Goal: Information Seeking & Learning: Learn about a topic

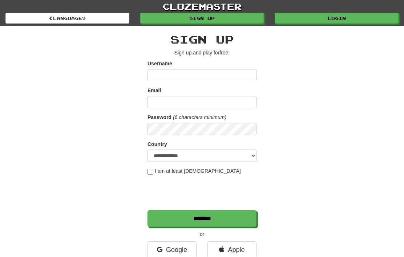
click at [196, 73] on input "Username" at bounding box center [202, 75] width 109 height 12
type input "**********"
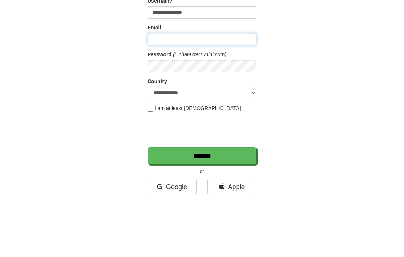
type input "**********"
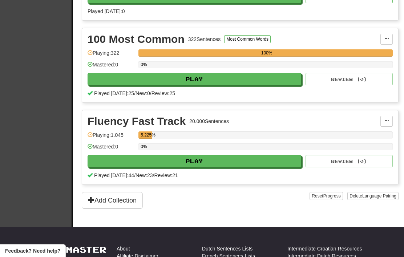
scroll to position [234, 0]
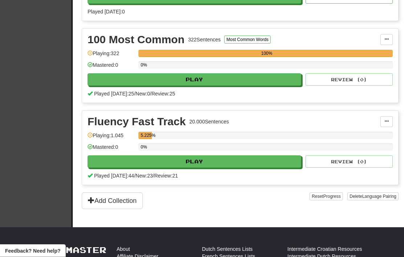
click at [265, 165] on button "Play" at bounding box center [195, 162] width 214 height 12
select select "**"
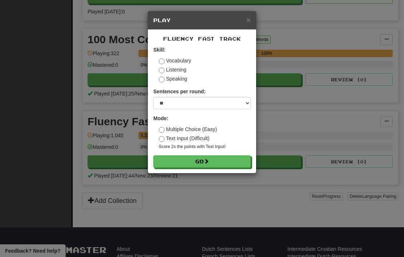
click at [213, 163] on button "Go" at bounding box center [201, 162] width 97 height 12
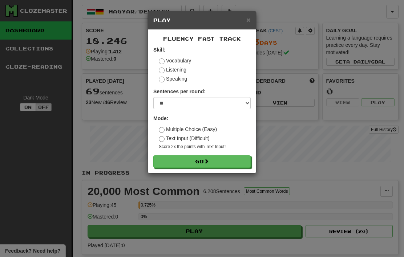
scroll to position [266, 0]
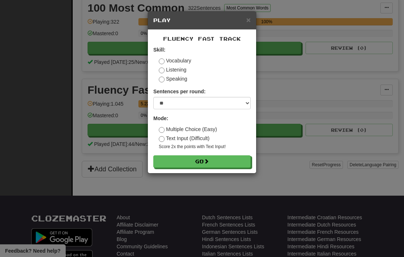
click at [250, 17] on span "×" at bounding box center [248, 20] width 4 height 8
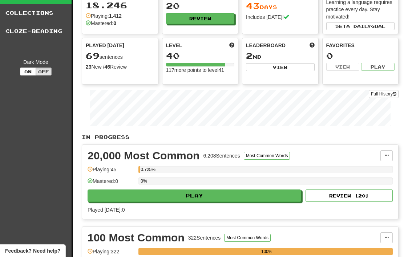
scroll to position [0, 0]
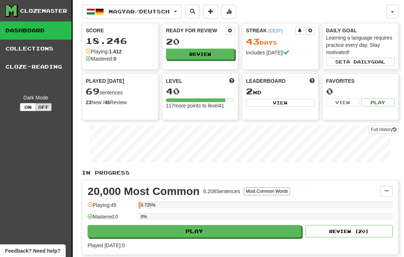
click at [52, 69] on link "Cloze-Reading" at bounding box center [36, 67] width 72 height 18
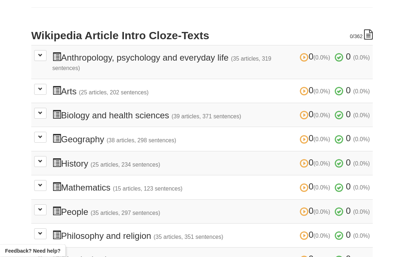
scroll to position [145, 0]
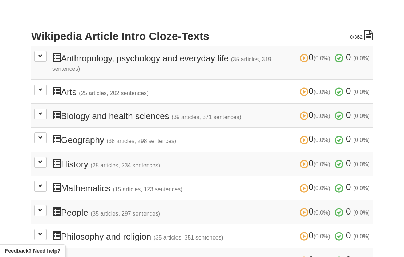
click at [157, 211] on small "(35 articles, 297 sentences)" at bounding box center [125, 214] width 70 height 6
click at [79, 207] on h3 "0 (0.0%) 0 (0.0%) People (35 articles, 297 sentences) 0 (0.0%) 0 (0.0%)" at bounding box center [211, 212] width 318 height 11
click at [43, 209] on button at bounding box center [40, 210] width 12 height 11
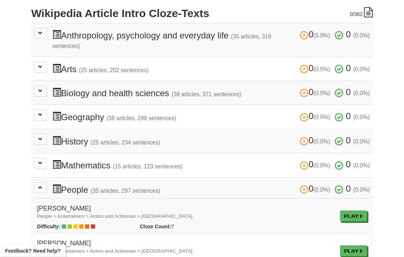
scroll to position [168, 0]
click at [359, 214] on span at bounding box center [361, 216] width 4 height 4
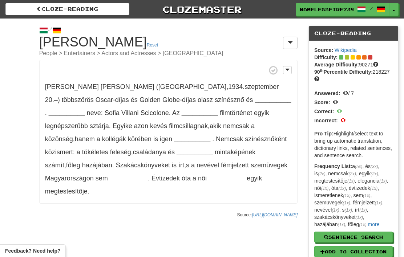
click at [40, 7] on span at bounding box center [38, 8] width 5 height 5
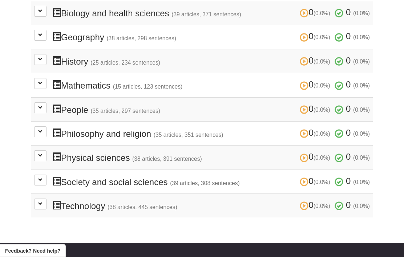
scroll to position [248, 0]
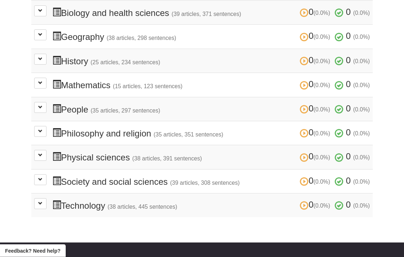
click at [132, 201] on h3 "0 (0.0%) 0 (0.0%) Technology (38 articles, 445 sentences) 0 (0.0%) 0 (0.0%)" at bounding box center [211, 206] width 318 height 11
click at [106, 194] on td "0 (0.0%) 0 (0.0%) Technology (38 articles, 445 sentences) 0 (0.0%) 0 (0.0%) Loa…" at bounding box center [202, 206] width 342 height 24
click at [63, 202] on td "0 (0.0%) 0 (0.0%) Technology (38 articles, 445 sentences) 0 (0.0%) 0 (0.0%) Loa…" at bounding box center [202, 206] width 342 height 24
click at [44, 198] on button at bounding box center [40, 203] width 12 height 11
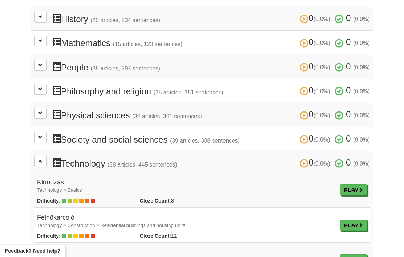
scroll to position [296, 0]
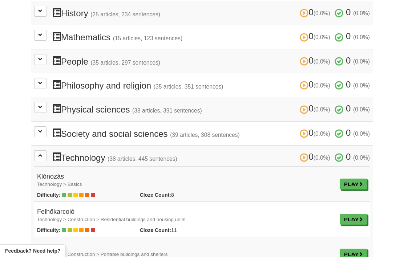
click at [359, 182] on span at bounding box center [361, 184] width 4 height 4
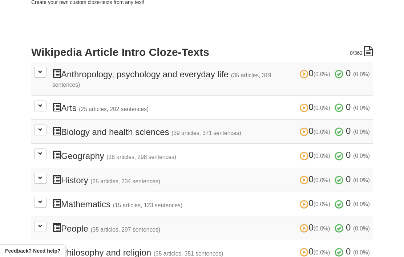
scroll to position [126, 0]
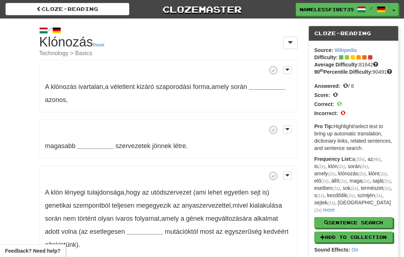
scroll to position [13, 0]
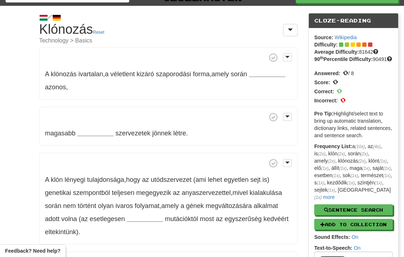
click at [290, 56] on button at bounding box center [287, 57] width 9 height 8
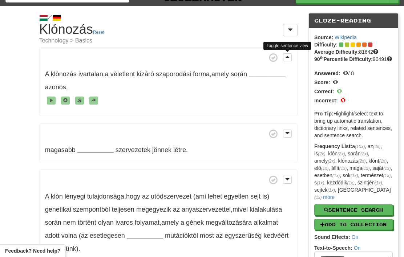
click at [293, 55] on p "A klónozás ivartalan , a véletlent kizáró szaporodási forma , amely során _____…" at bounding box center [168, 81] width 258 height 69
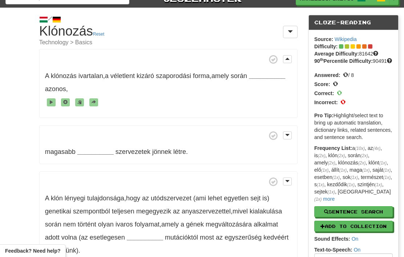
scroll to position [0, 0]
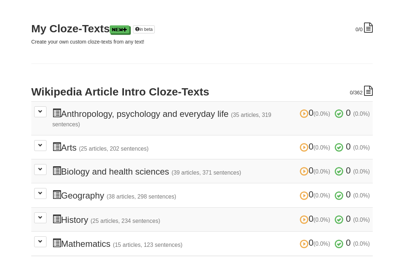
scroll to position [89, 0]
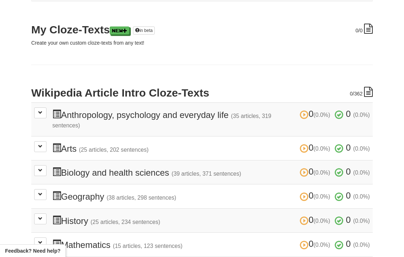
click at [368, 90] on icon at bounding box center [368, 92] width 9 height 10
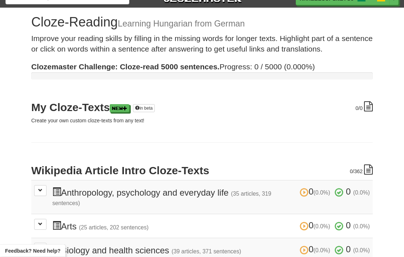
scroll to position [0, 0]
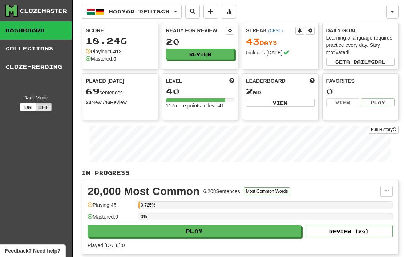
click at [260, 234] on button "Play" at bounding box center [195, 231] width 214 height 12
select select "**"
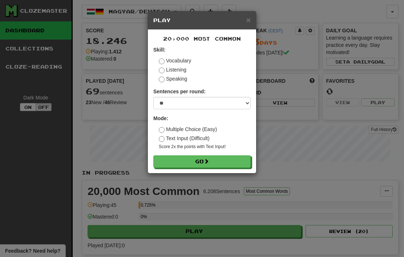
click at [167, 129] on label "Multiple Choice (Easy)" at bounding box center [188, 129] width 58 height 7
click at [211, 165] on button "Go" at bounding box center [201, 162] width 97 height 12
click at [29, 12] on div "× Play 20,000 Most Common Skill: Vocabulary Listening Speaking Sentences per ro…" at bounding box center [202, 128] width 404 height 257
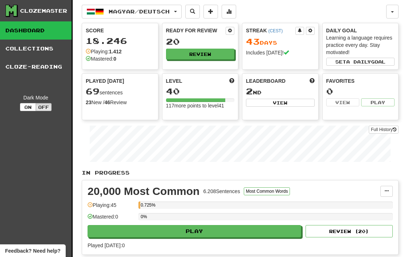
click at [24, 54] on link "Collections" at bounding box center [36, 49] width 72 height 18
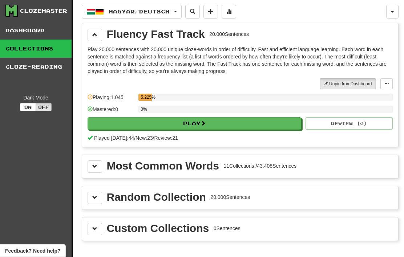
scroll to position [21, 0]
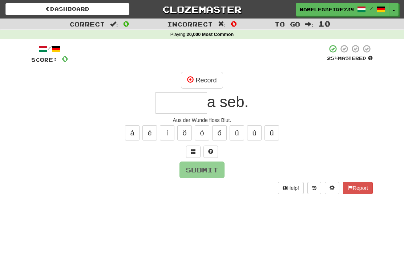
click at [214, 148] on button at bounding box center [210, 152] width 15 height 12
type input "*"
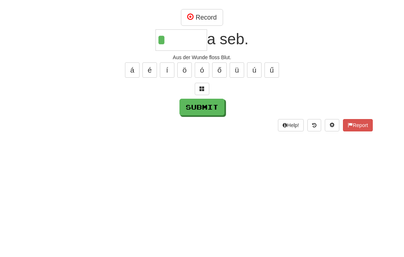
scroll to position [63, 0]
